Goal: Book appointment/travel/reservation

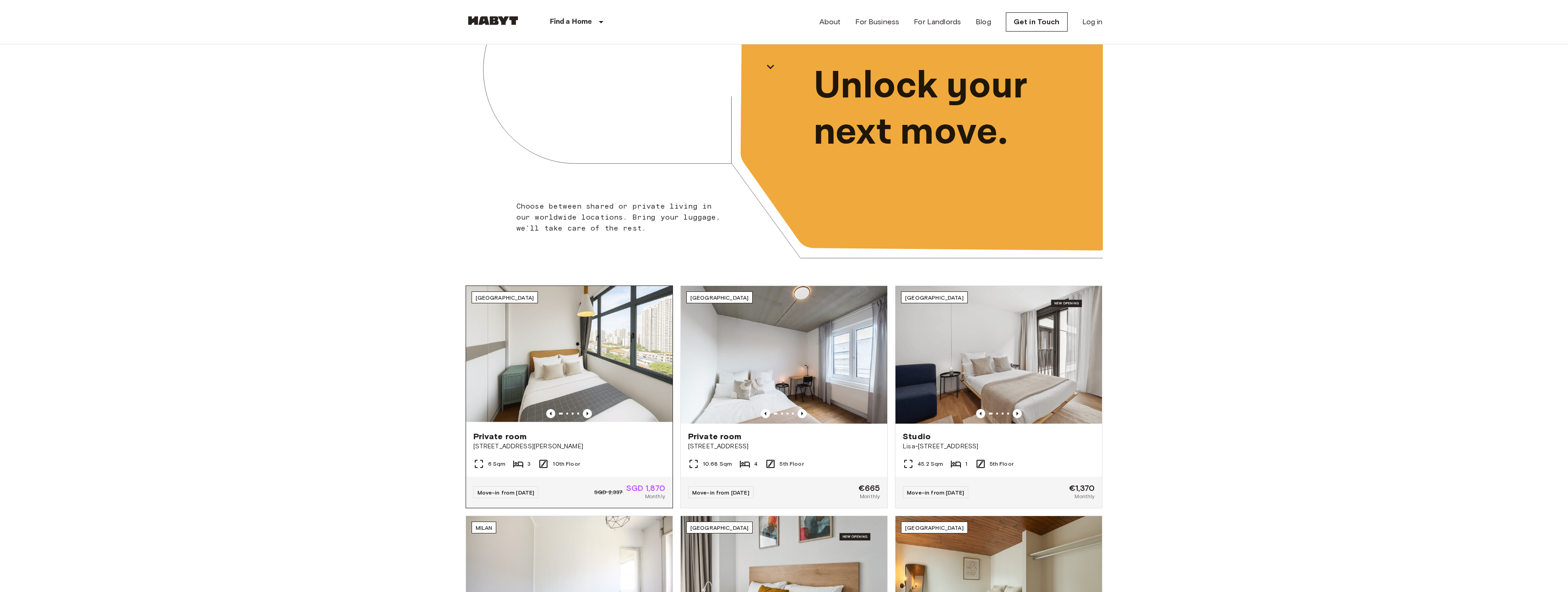
scroll to position [186, 0]
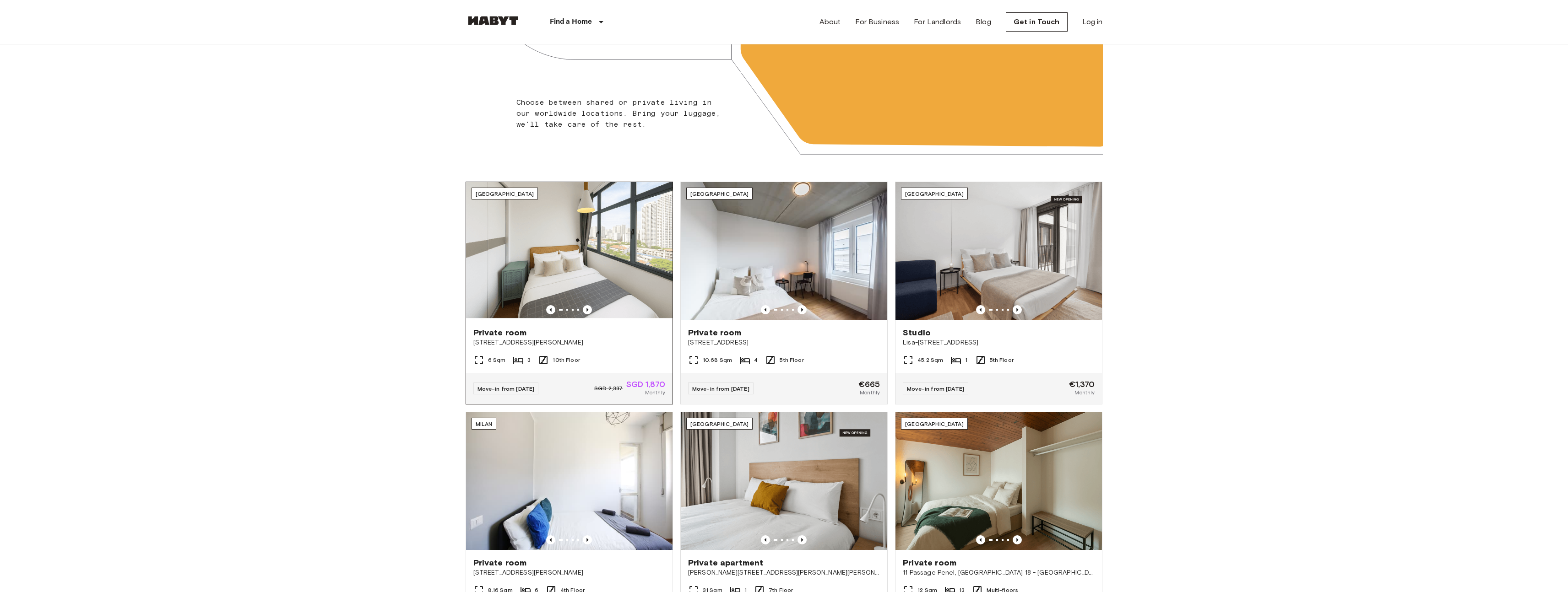
click at [586, 261] on img at bounding box center [569, 251] width 206 height 138
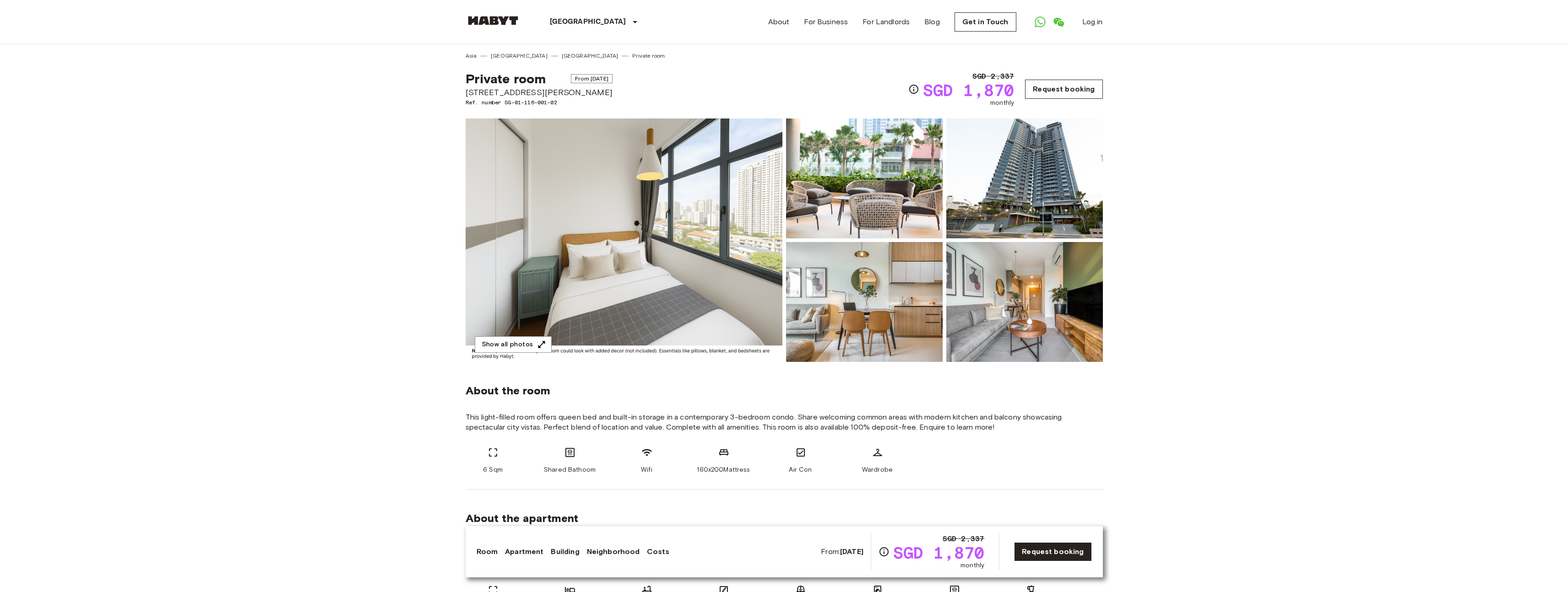
click at [1074, 89] on link "Request booking" at bounding box center [1063, 89] width 77 height 19
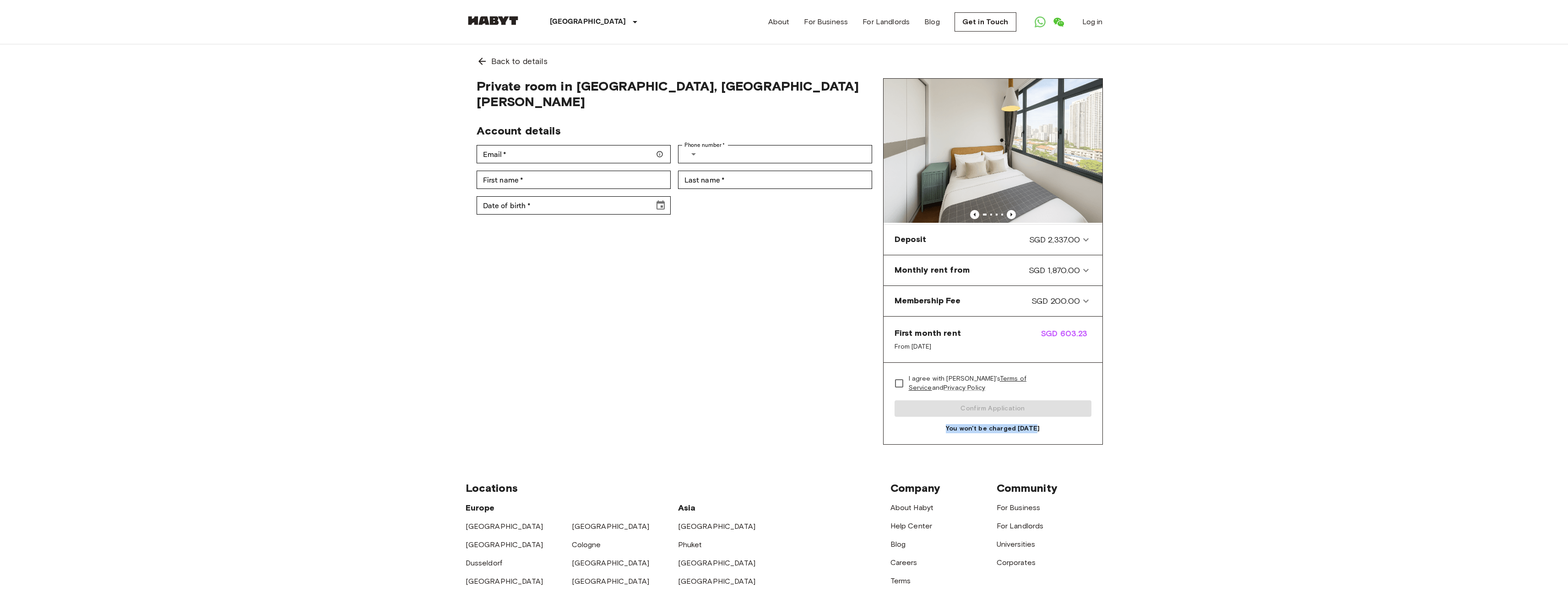
drag, startPoint x: 947, startPoint y: 431, endPoint x: 1046, endPoint y: 433, distance: 99.0
click at [1046, 433] on span "You won't be charged [DATE]" at bounding box center [993, 428] width 197 height 9
